Goal: Task Accomplishment & Management: Manage account settings

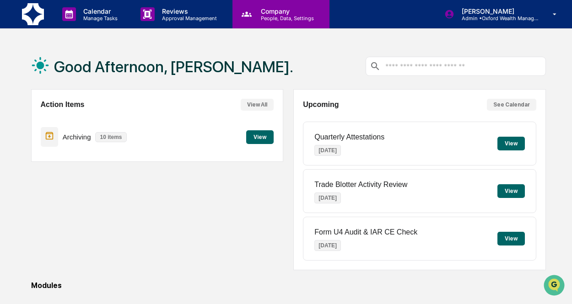
click at [256, 12] on p "Company" at bounding box center [285, 11] width 65 height 8
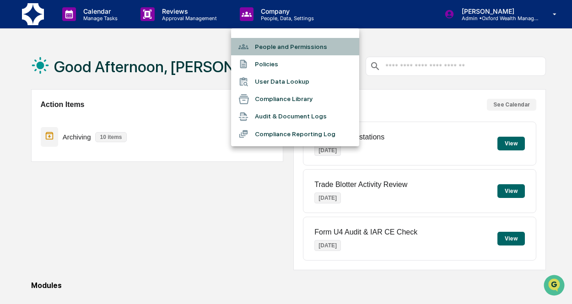
click at [267, 45] on li "People and Permissions" at bounding box center [295, 46] width 128 height 17
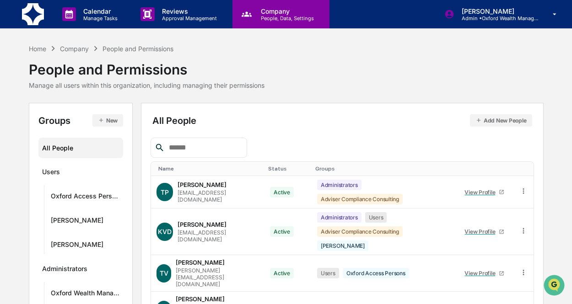
click at [269, 14] on p "Company" at bounding box center [285, 11] width 65 height 8
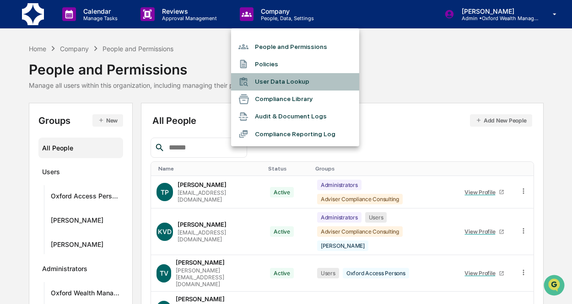
click at [270, 76] on li "User Data Lookup" at bounding box center [295, 81] width 128 height 17
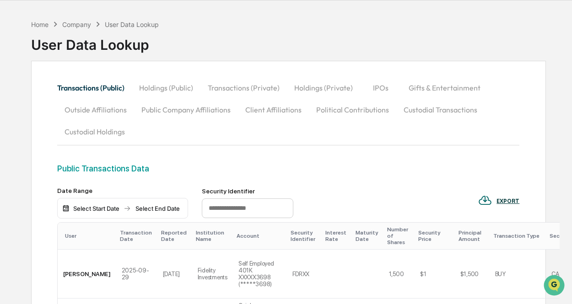
scroll to position [29, 0]
click at [187, 88] on button "Holdings (Public)" at bounding box center [166, 87] width 69 height 22
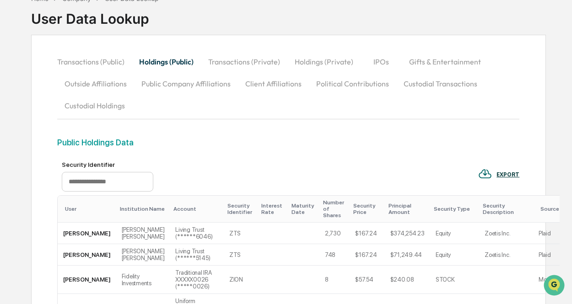
scroll to position [52, 0]
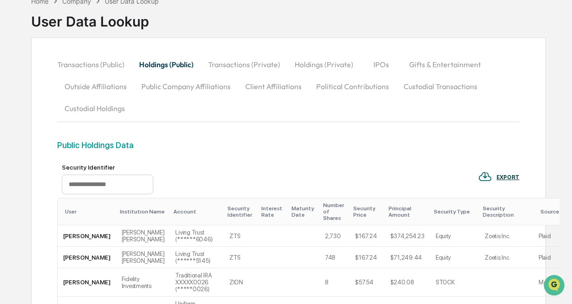
click at [251, 64] on button "Transactions (Private)" at bounding box center [244, 64] width 86 height 22
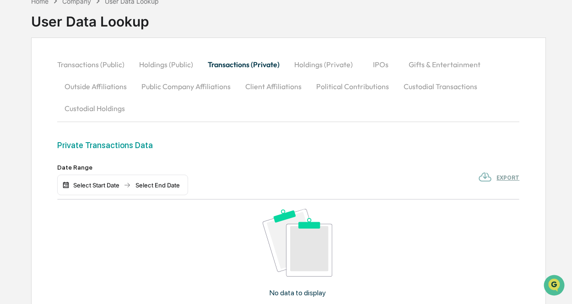
click at [311, 63] on button "Holdings (Private)" at bounding box center [323, 64] width 73 height 22
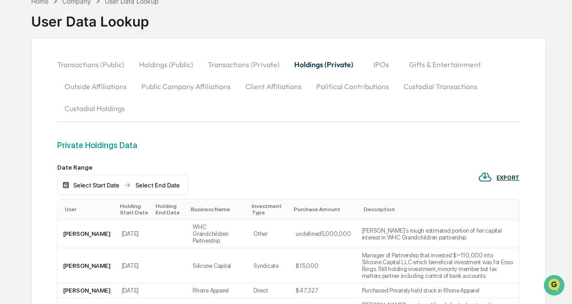
click at [414, 82] on button "Custodial Transactions" at bounding box center [440, 86] width 88 height 22
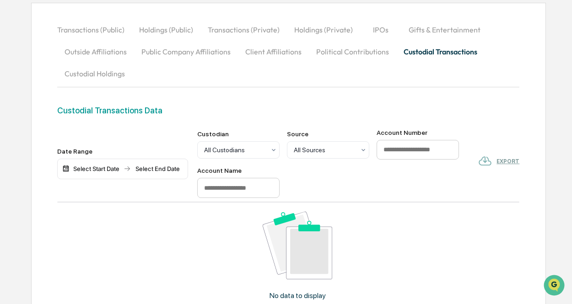
scroll to position [0, 0]
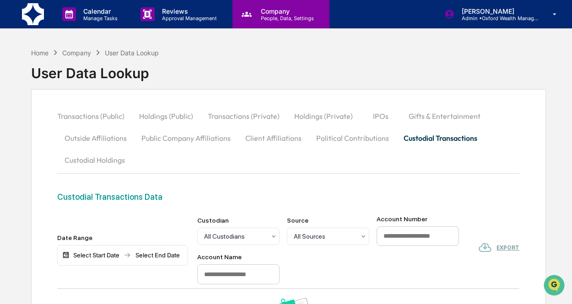
click at [251, 13] on icon at bounding box center [247, 14] width 14 height 14
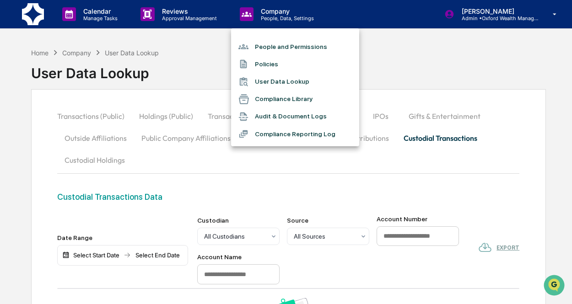
click at [32, 15] on div at bounding box center [286, 152] width 572 height 304
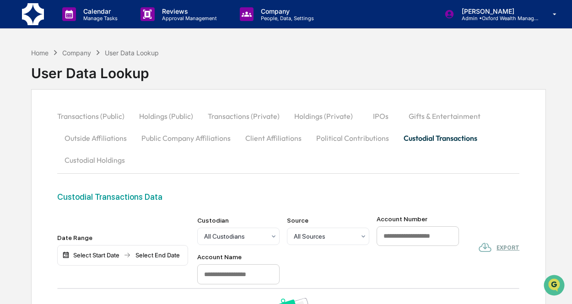
click at [36, 21] on img at bounding box center [33, 14] width 22 height 22
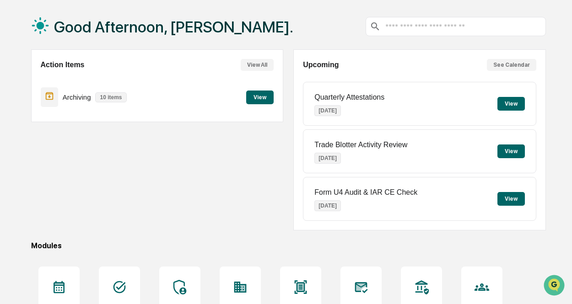
scroll to position [86, 0]
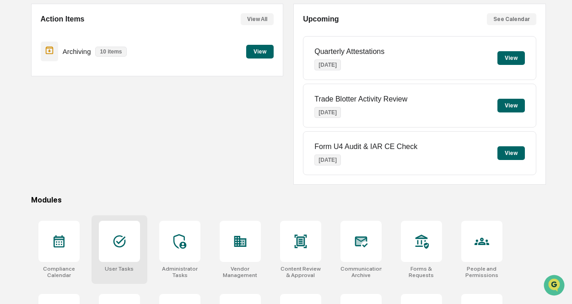
click at [132, 241] on div at bounding box center [119, 241] width 41 height 41
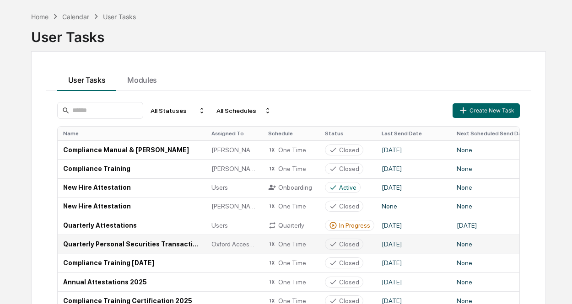
scroll to position [39, 0]
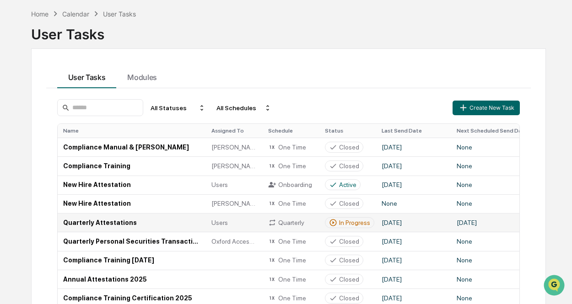
click at [120, 224] on td "Quarterly Attestations" at bounding box center [132, 222] width 148 height 19
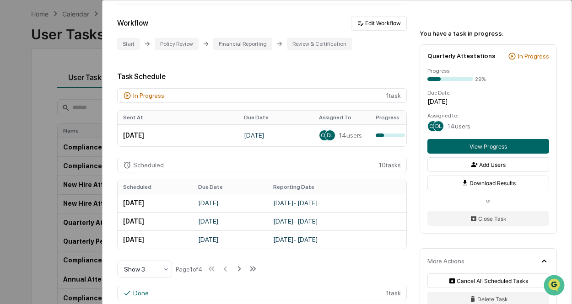
scroll to position [187, 0]
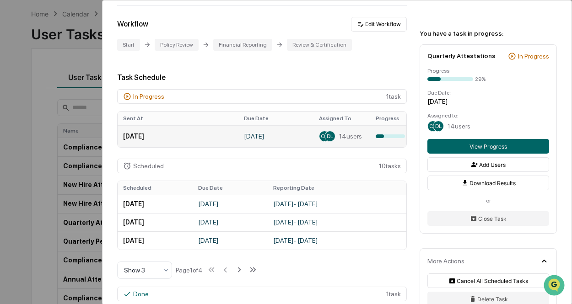
click at [385, 139] on div "29%" at bounding box center [398, 136] width 46 height 7
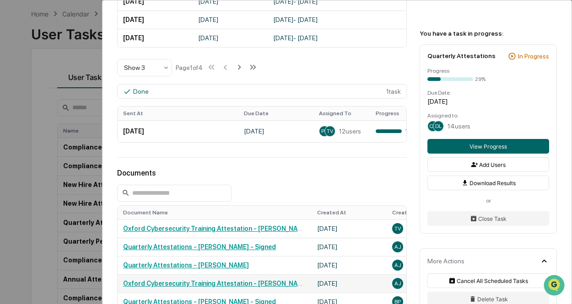
scroll to position [392, 0]
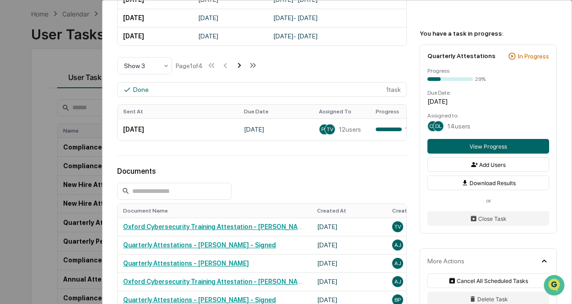
click at [244, 67] on icon at bounding box center [239, 65] width 10 height 10
click at [245, 67] on icon at bounding box center [240, 65] width 10 height 10
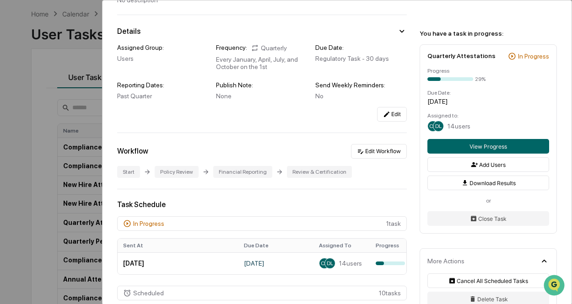
scroll to position [29, 0]
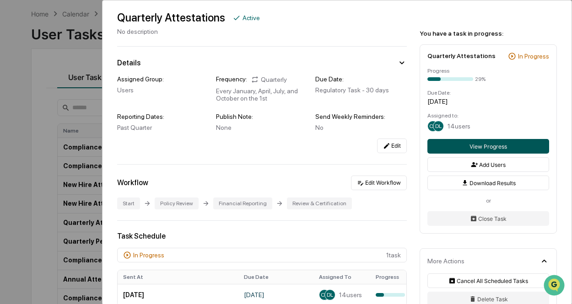
click at [501, 149] on button "View Progress" at bounding box center [488, 146] width 122 height 15
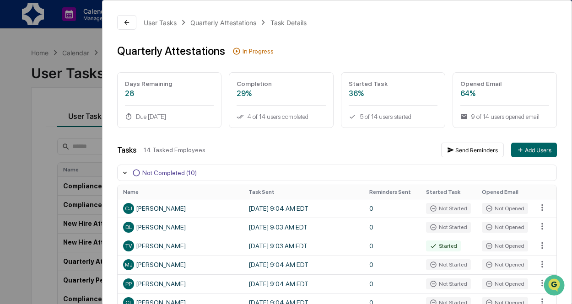
click at [35, 193] on div "User Tasks Quarterly Attestations Task Details Quarterly Attestations In Progre…" at bounding box center [286, 152] width 572 height 304
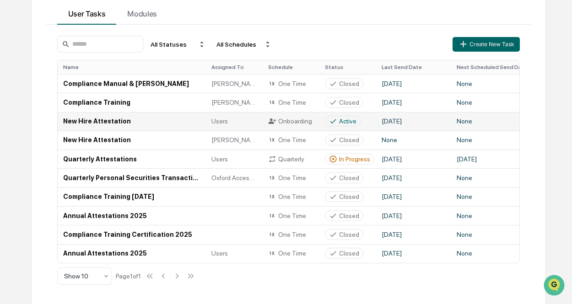
scroll to position [110, 0]
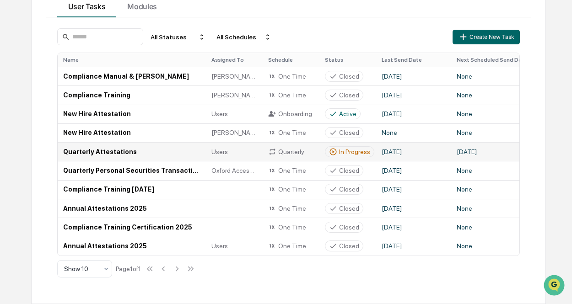
click at [106, 154] on td "Quarterly Attestations" at bounding box center [132, 151] width 148 height 19
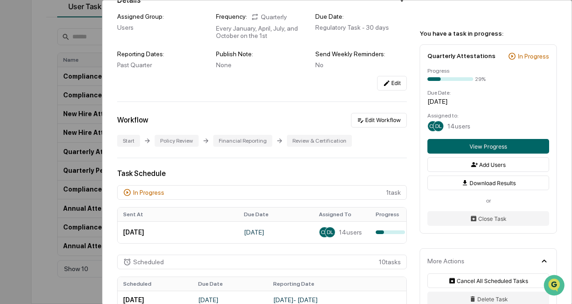
scroll to position [91, 0]
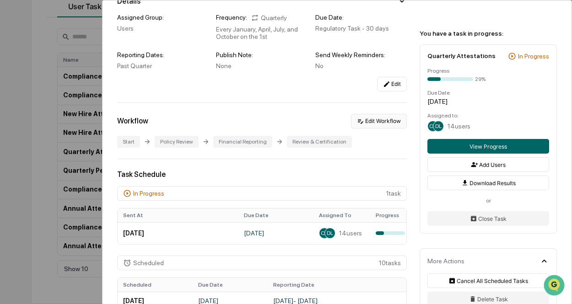
click at [380, 121] on button "Edit Workflow" at bounding box center [379, 121] width 56 height 15
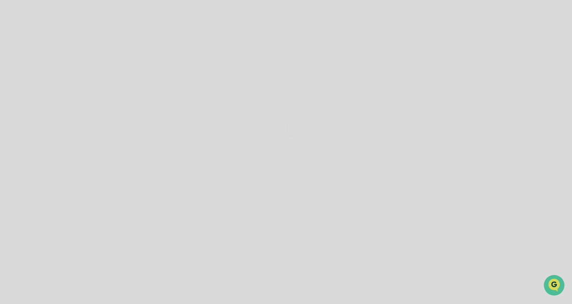
scroll to position [0, 0]
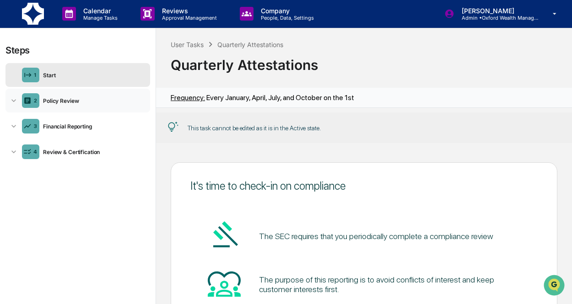
click at [80, 100] on div "Policy Review" at bounding box center [92, 100] width 107 height 7
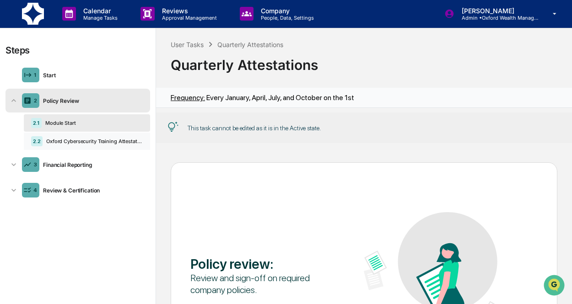
click at [84, 139] on div "Oxford Cybersecurity Training Attestation" at bounding box center [93, 141] width 100 height 6
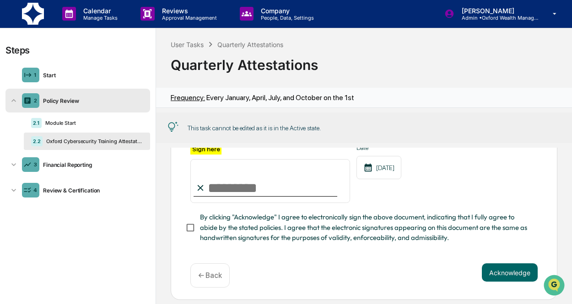
scroll to position [135, 0]
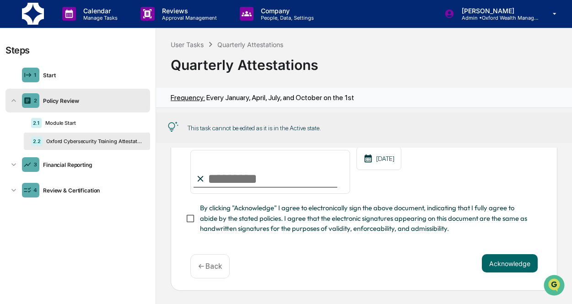
click at [124, 101] on div "Policy Review" at bounding box center [92, 100] width 107 height 7
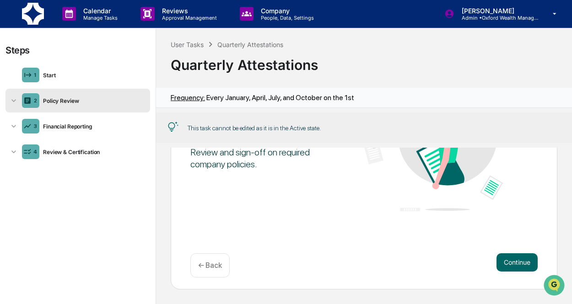
click at [119, 101] on div "Policy Review" at bounding box center [92, 100] width 107 height 7
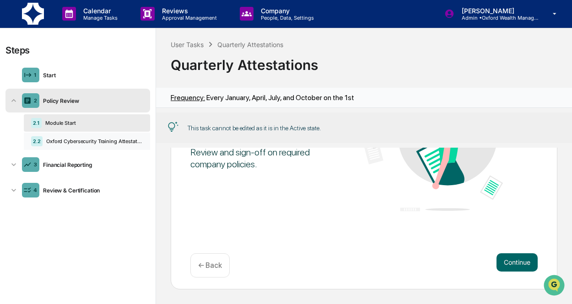
click at [138, 140] on div "Oxford Cybersecurity Training Attestation" at bounding box center [93, 141] width 100 height 6
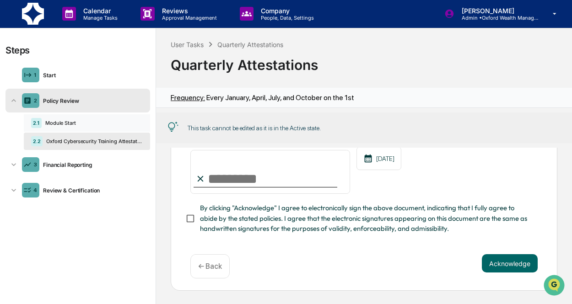
click at [139, 124] on div "Module Start" at bounding box center [92, 123] width 101 height 6
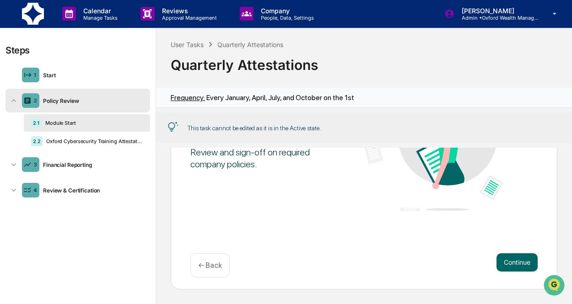
click at [127, 101] on div "Policy Review" at bounding box center [92, 100] width 107 height 7
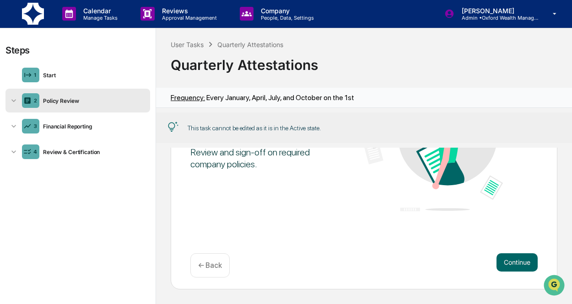
click at [143, 102] on div "Policy Review" at bounding box center [92, 100] width 107 height 7
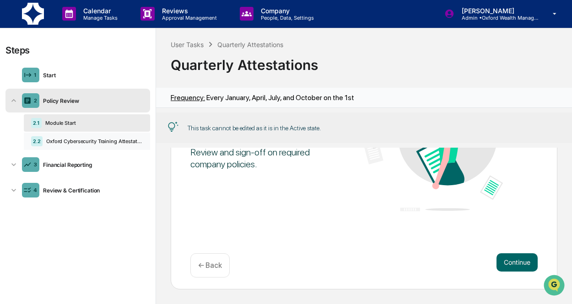
click at [77, 138] on div "2.2 Oxford Cybersecurity Training Attestation" at bounding box center [87, 141] width 126 height 17
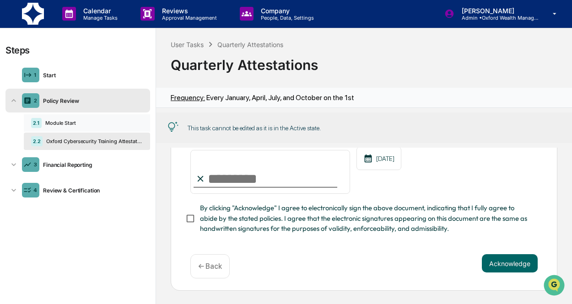
click at [66, 121] on div "Module Start" at bounding box center [92, 123] width 101 height 6
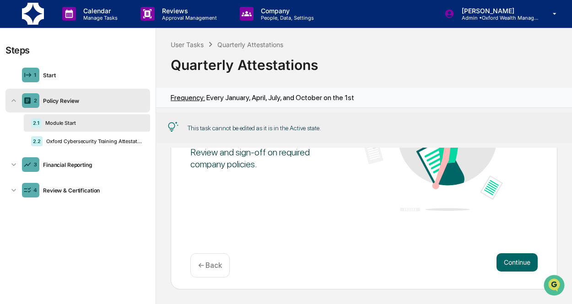
scroll to position [126, 0]
click at [13, 99] on icon at bounding box center [13, 100] width 9 height 9
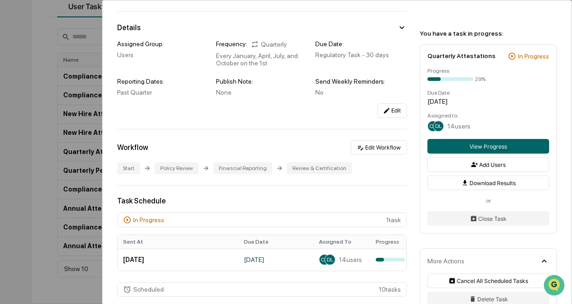
scroll to position [63, 0]
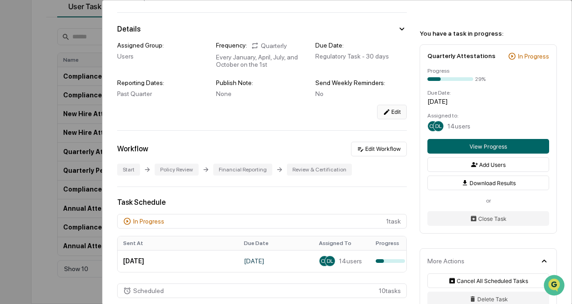
click at [388, 114] on icon at bounding box center [386, 111] width 7 height 7
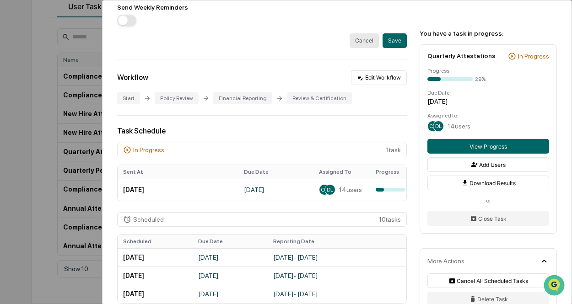
scroll to position [429, 0]
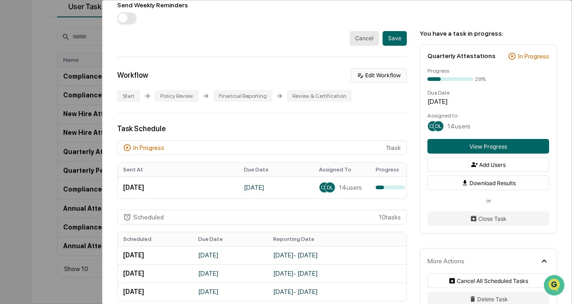
click at [369, 80] on button "Edit Workflow" at bounding box center [379, 75] width 56 height 15
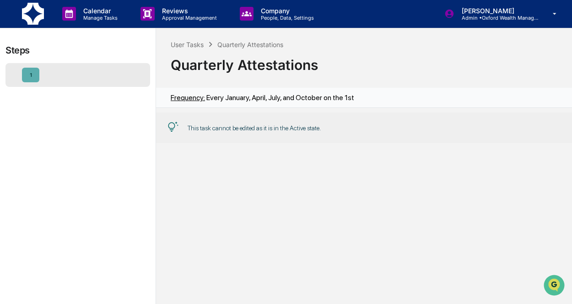
scroll to position [0, 0]
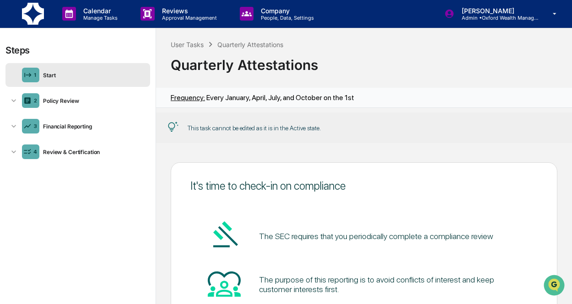
click at [31, 18] on img at bounding box center [33, 14] width 22 height 22
